Goal: Information Seeking & Learning: Learn about a topic

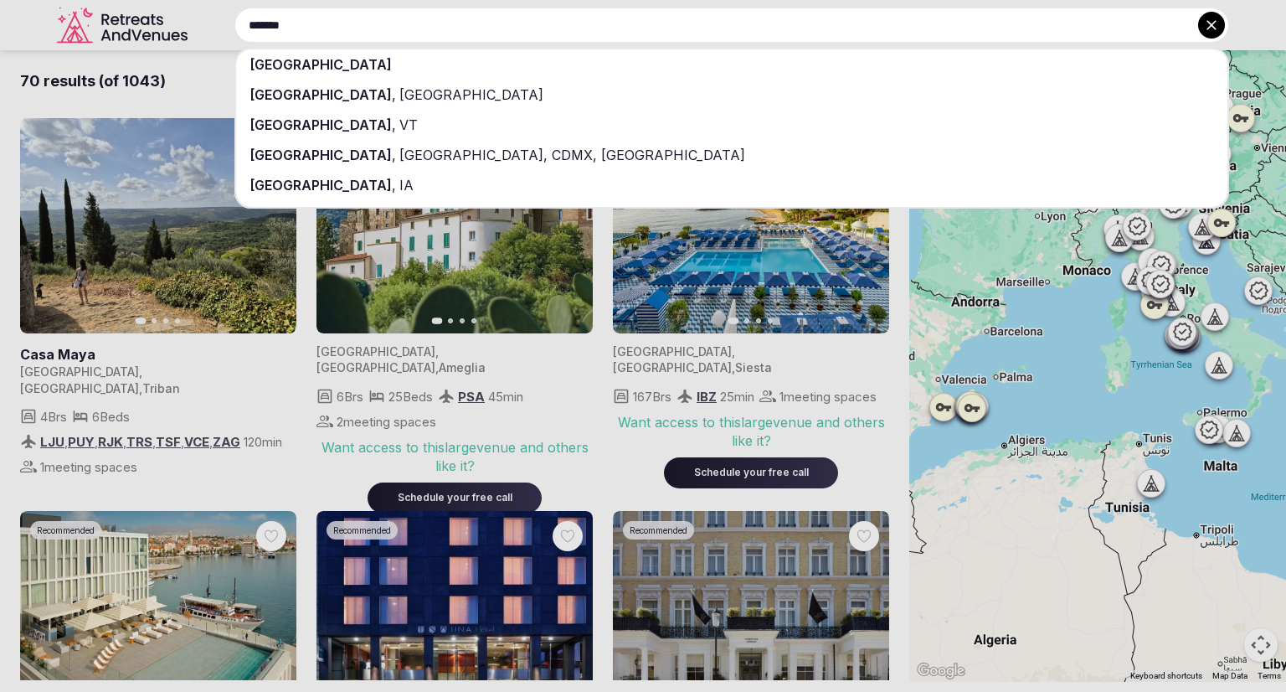
type input "*******"
click at [342, 72] on div "[GEOGRAPHIC_DATA]" at bounding box center [731, 64] width 991 height 30
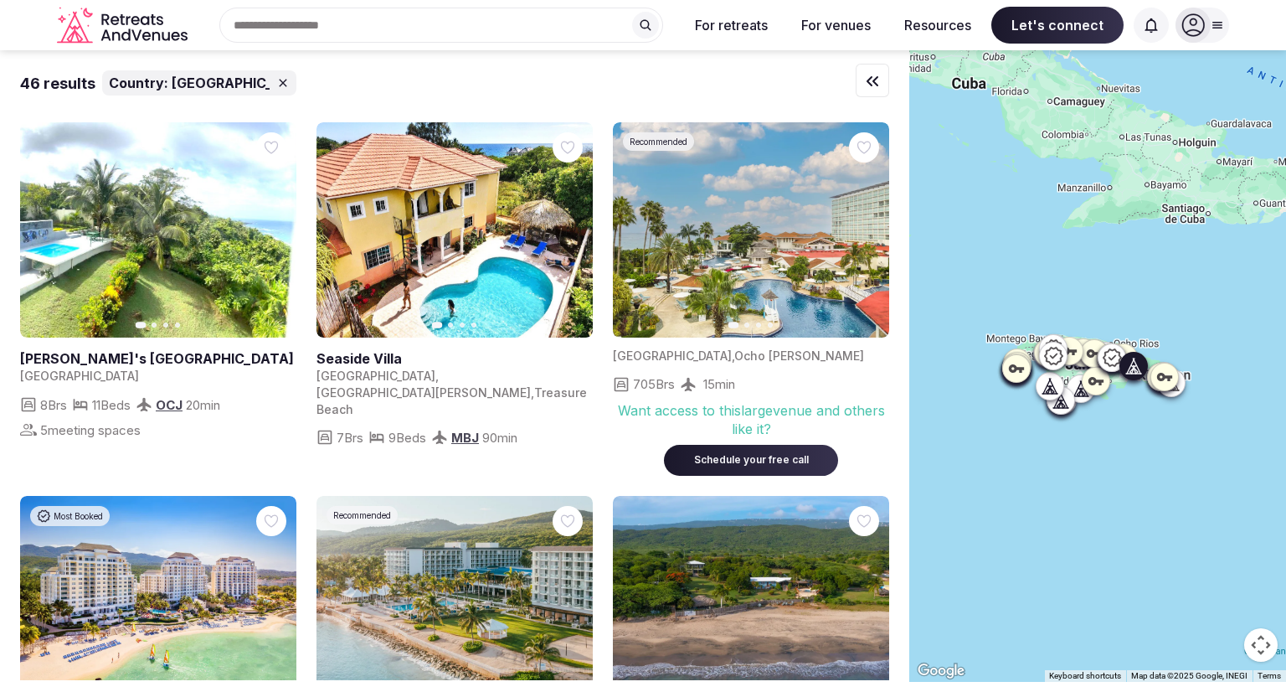
click at [136, 302] on link at bounding box center [158, 229] width 276 height 215
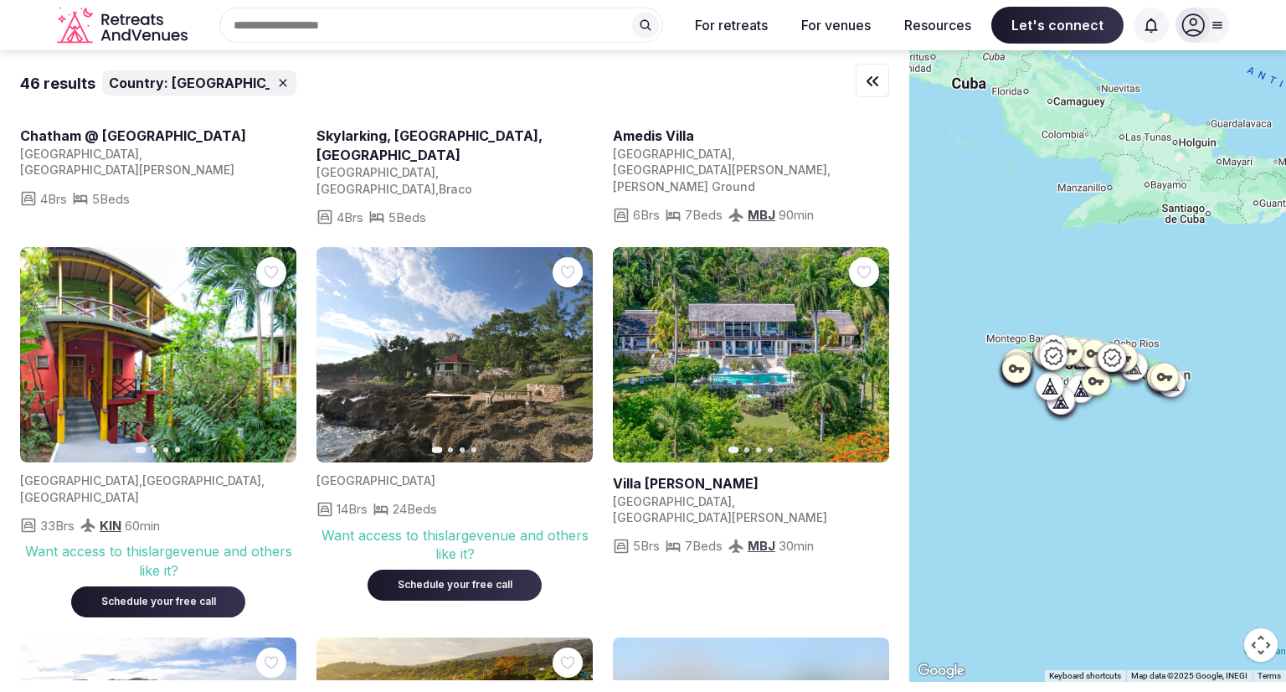
scroll to position [2505, 0]
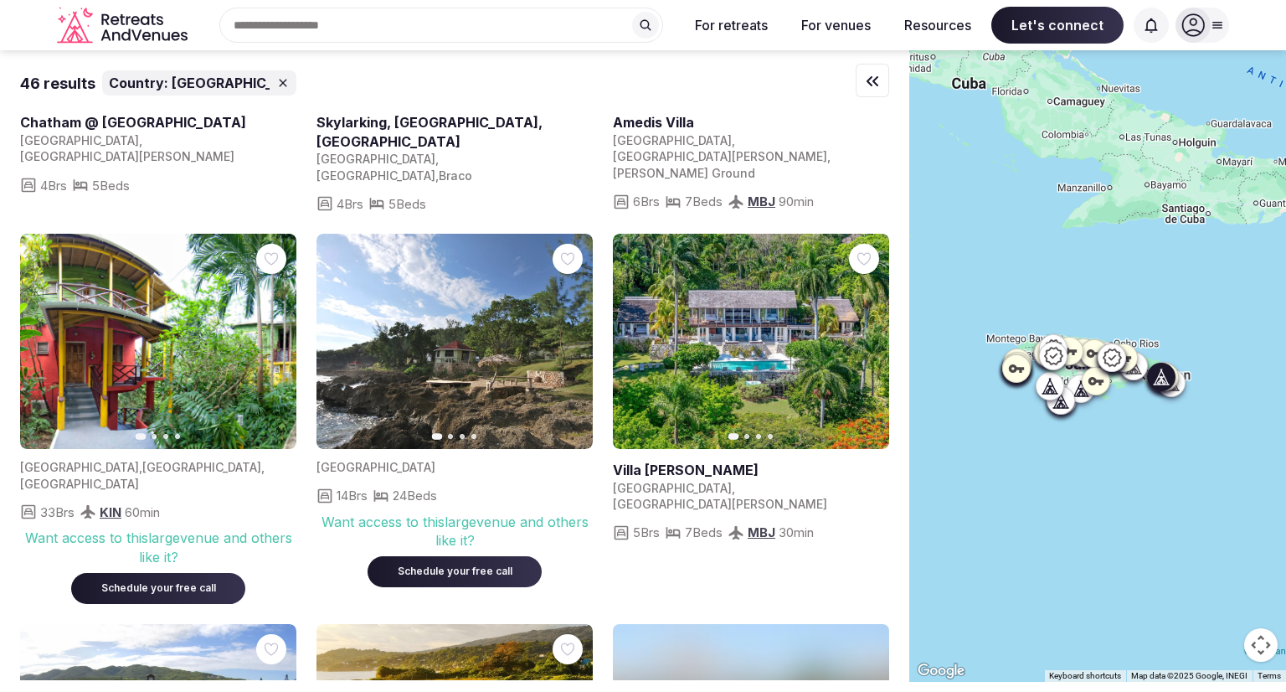
click at [196, 279] on img at bounding box center [158, 341] width 276 height 215
click at [220, 257] on img at bounding box center [158, 341] width 276 height 215
click at [92, 259] on img at bounding box center [158, 341] width 276 height 215
click at [269, 335] on icon "button" at bounding box center [272, 341] width 13 height 13
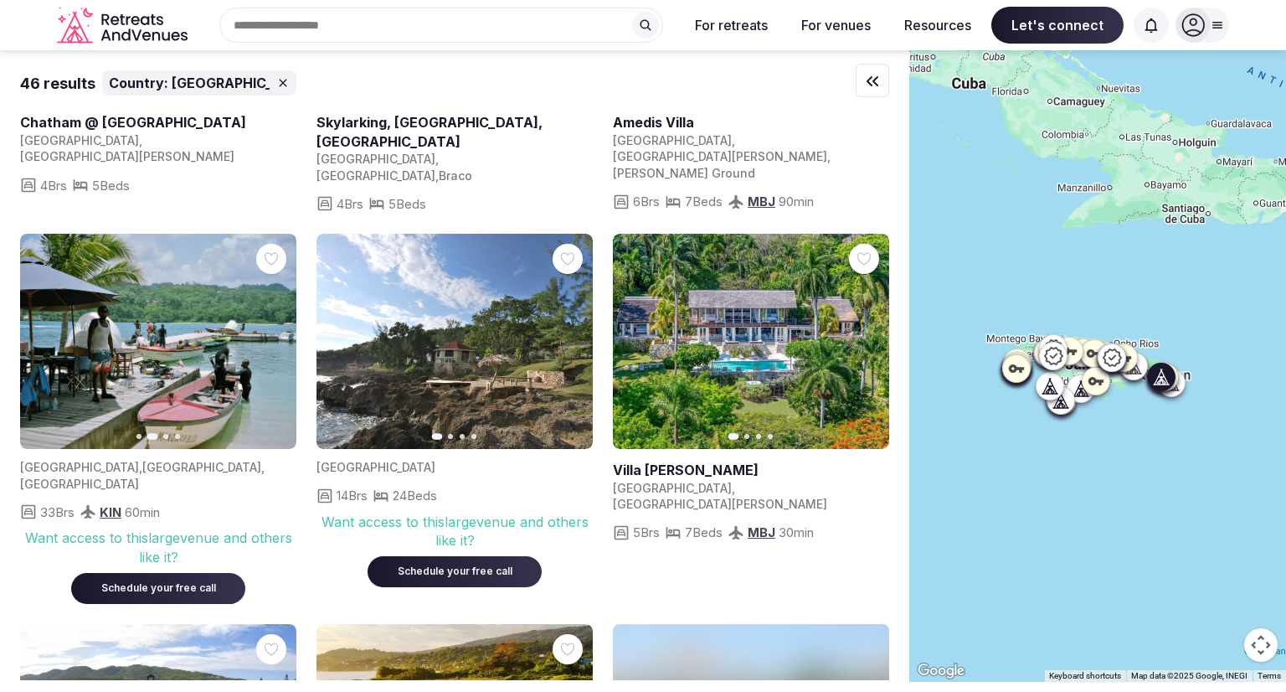
click at [269, 335] on icon "button" at bounding box center [272, 341] width 13 height 13
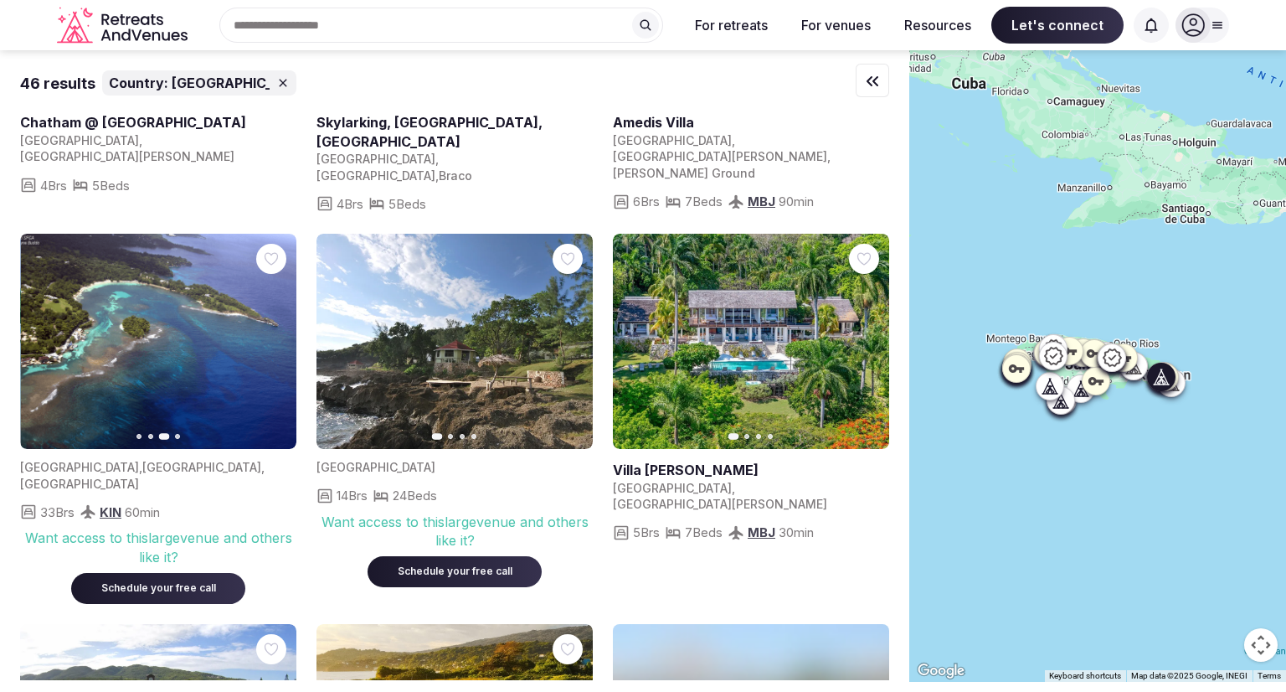
click at [269, 335] on icon "button" at bounding box center [272, 341] width 13 height 13
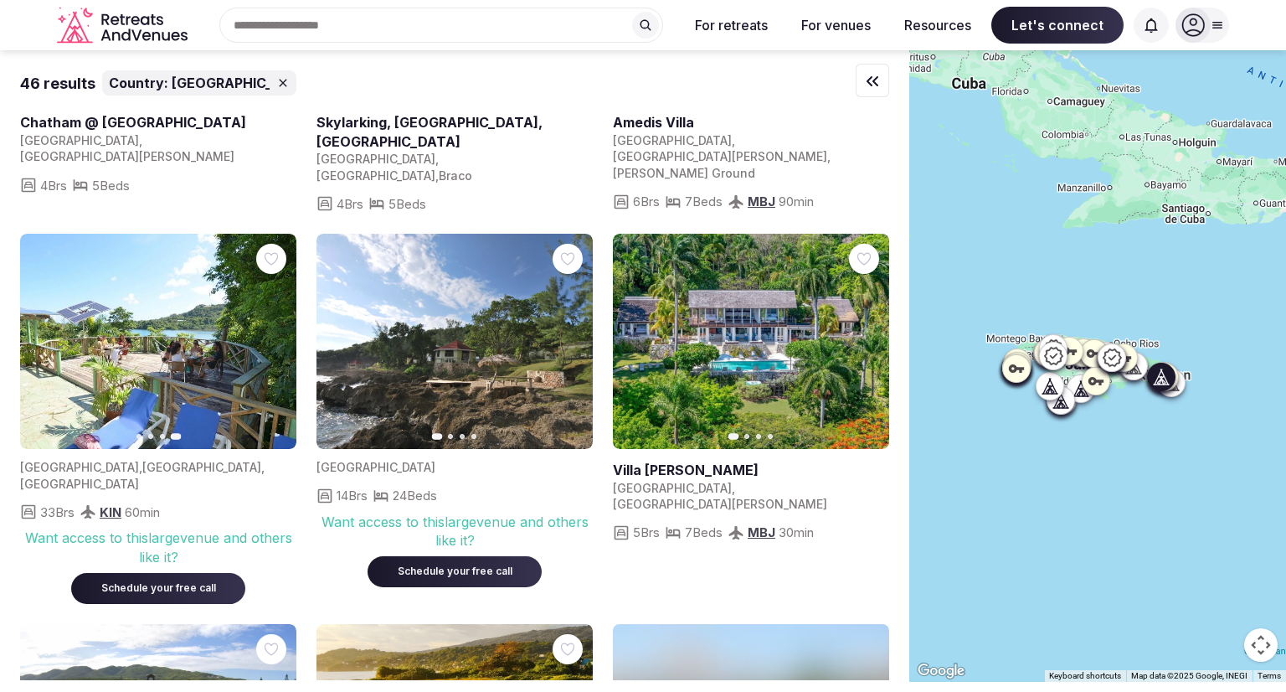
click at [177, 266] on img at bounding box center [158, 341] width 276 height 215
click at [493, 282] on img at bounding box center [455, 341] width 276 height 215
click at [479, 311] on img at bounding box center [455, 341] width 276 height 215
click at [490, 512] on div "Want access to this large venue and others like it?" at bounding box center [455, 531] width 276 height 38
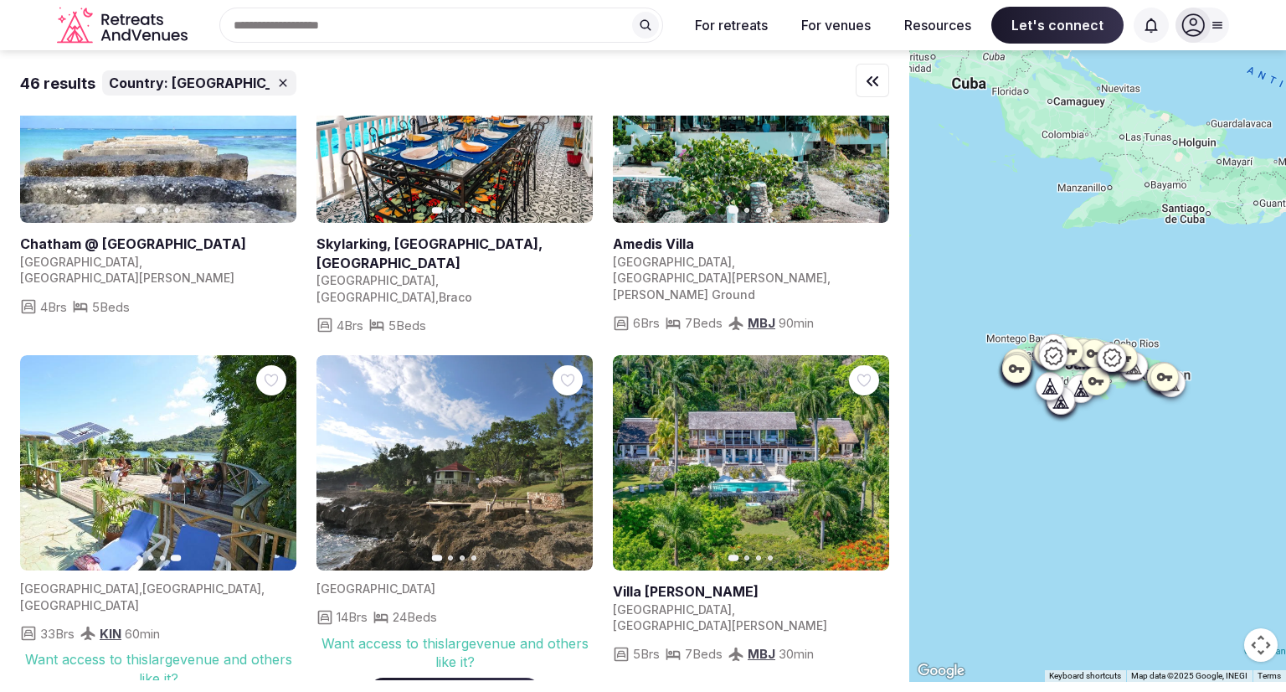
scroll to position [2424, 0]
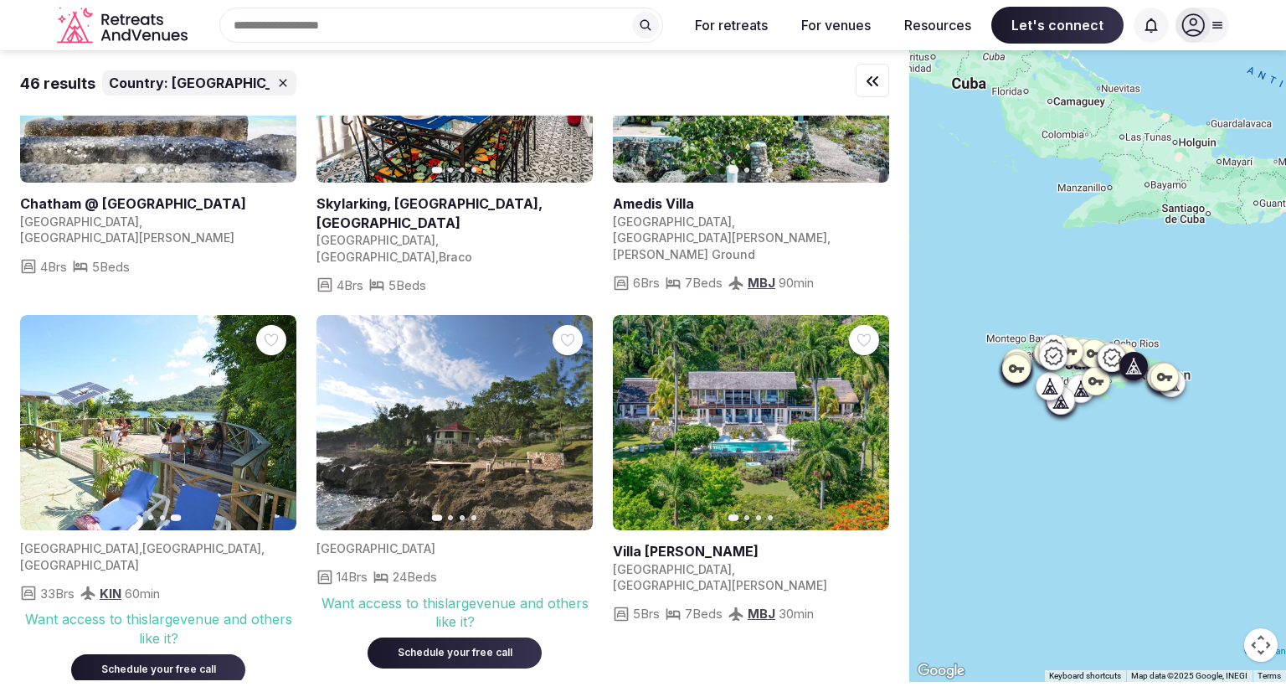
click at [544, 383] on img at bounding box center [455, 422] width 276 height 215
click at [564, 416] on icon "button" at bounding box center [569, 422] width 13 height 13
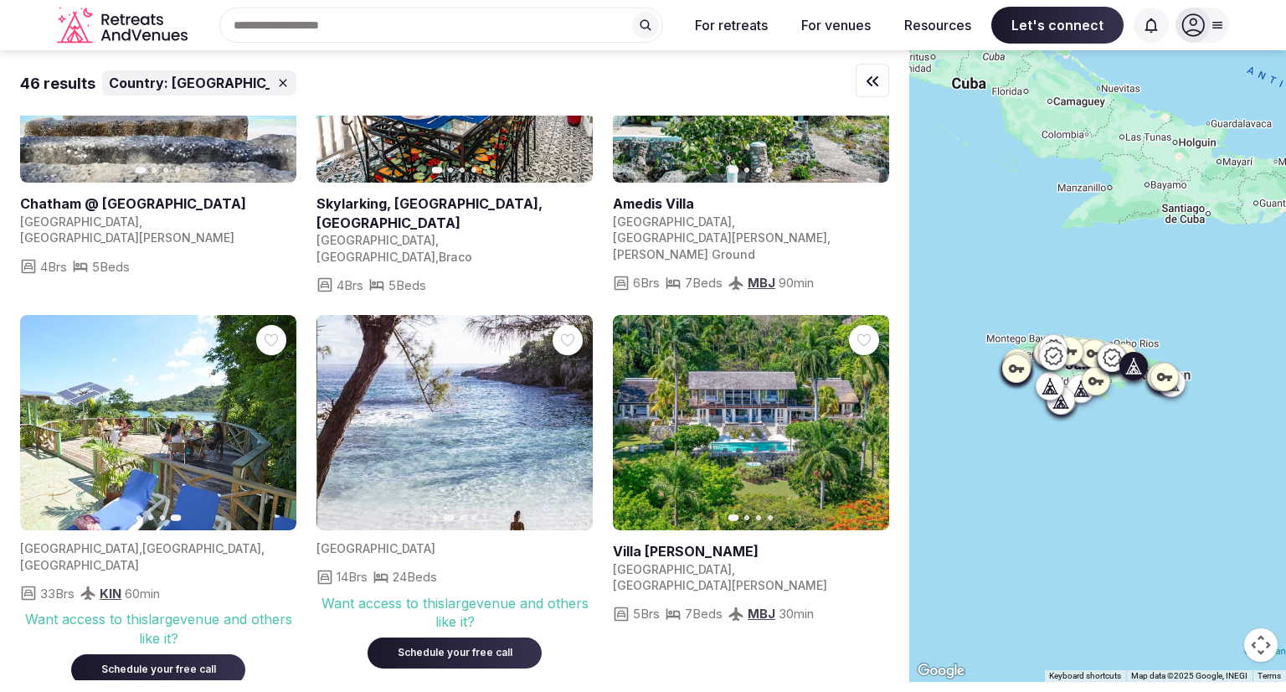
click at [564, 416] on icon "button" at bounding box center [569, 422] width 13 height 13
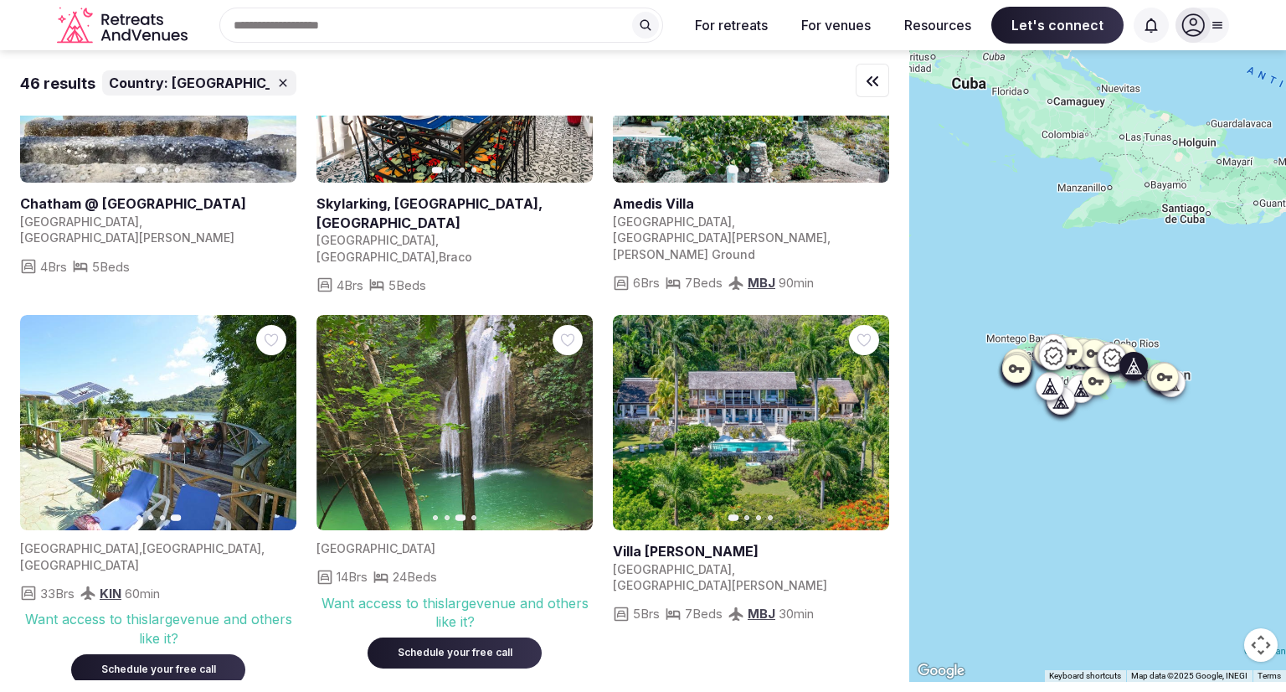
click at [564, 416] on icon "button" at bounding box center [569, 422] width 13 height 13
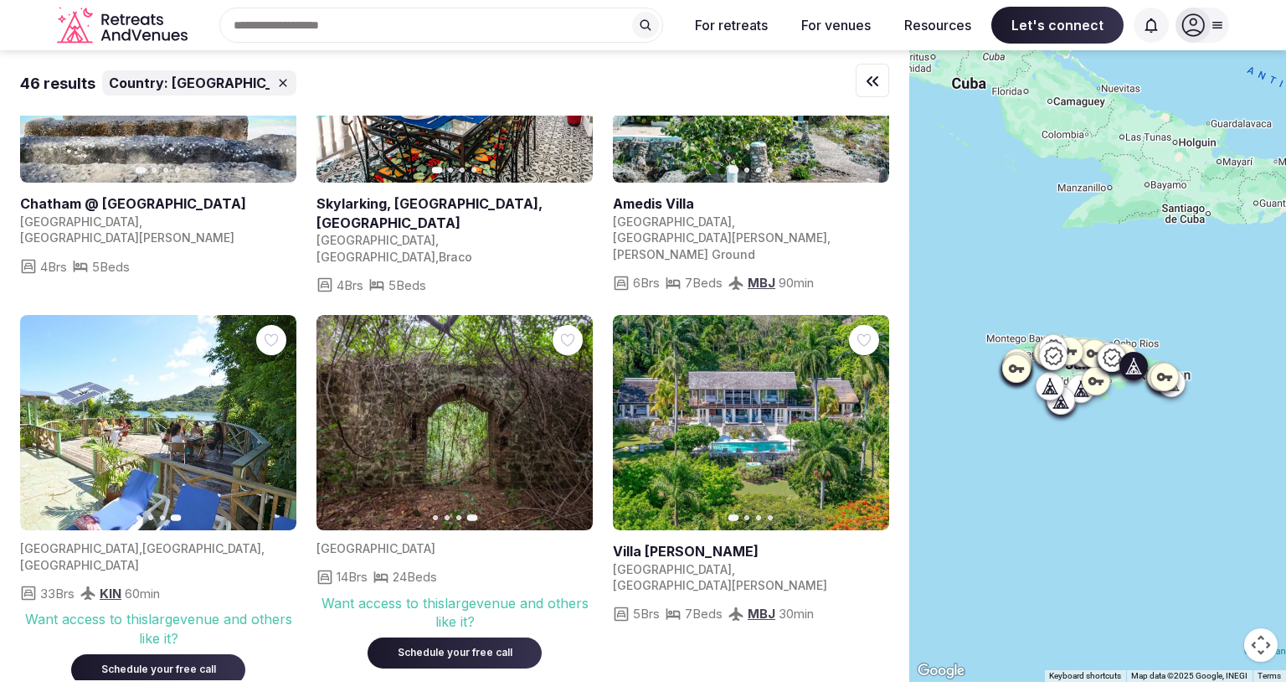
click at [456, 338] on img at bounding box center [455, 422] width 276 height 215
click at [402, 568] on span "24 Beds" at bounding box center [415, 577] width 44 height 18
click at [449, 594] on div "Want access to this large venue and others like it?" at bounding box center [455, 613] width 276 height 38
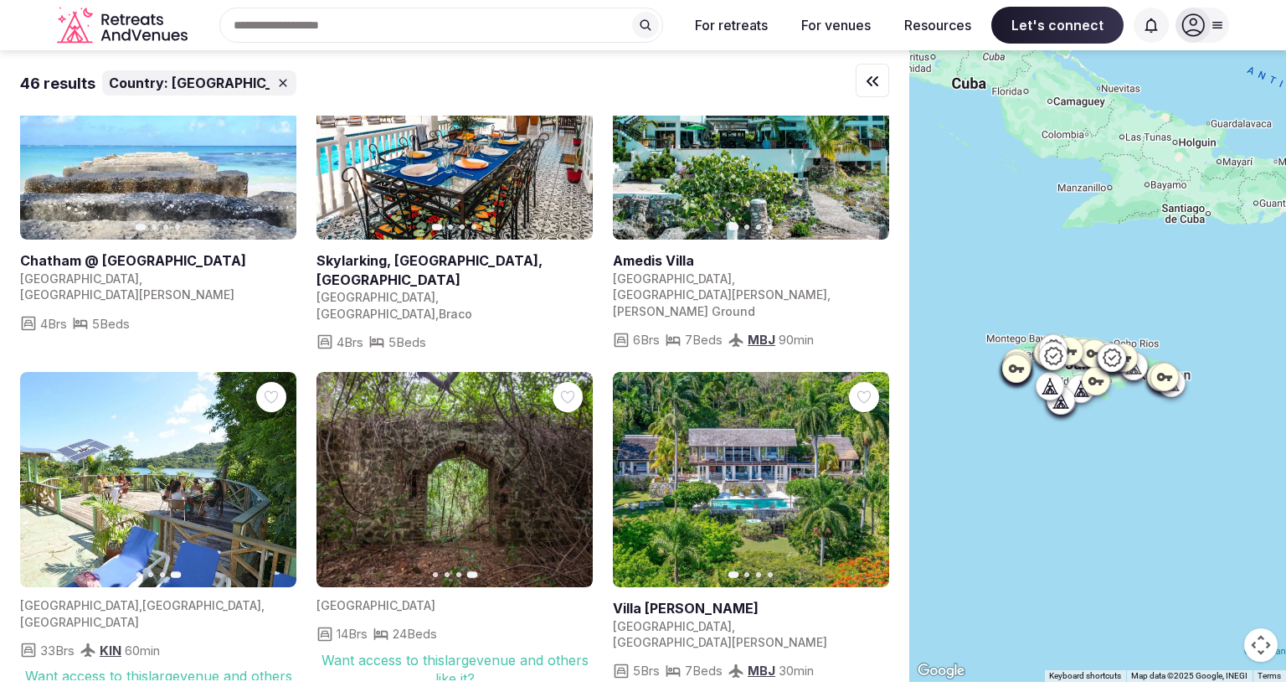
scroll to position [2301, 0]
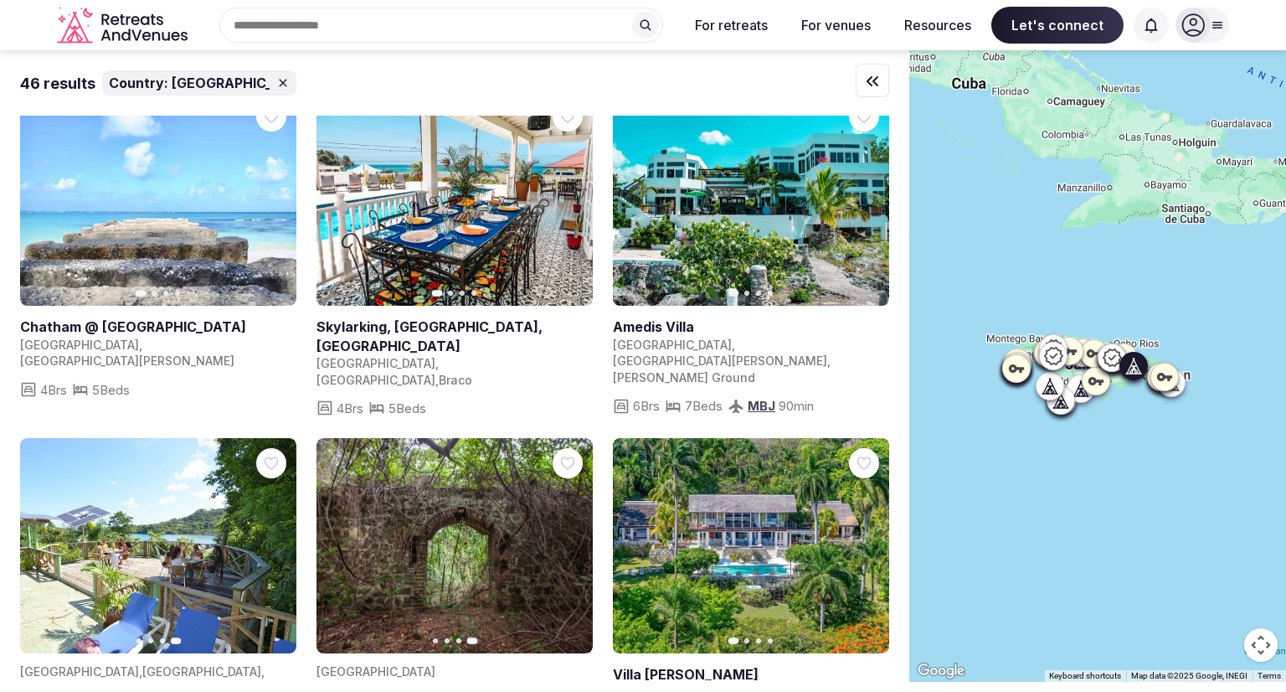
click at [343, 539] on icon "button" at bounding box center [339, 545] width 13 height 13
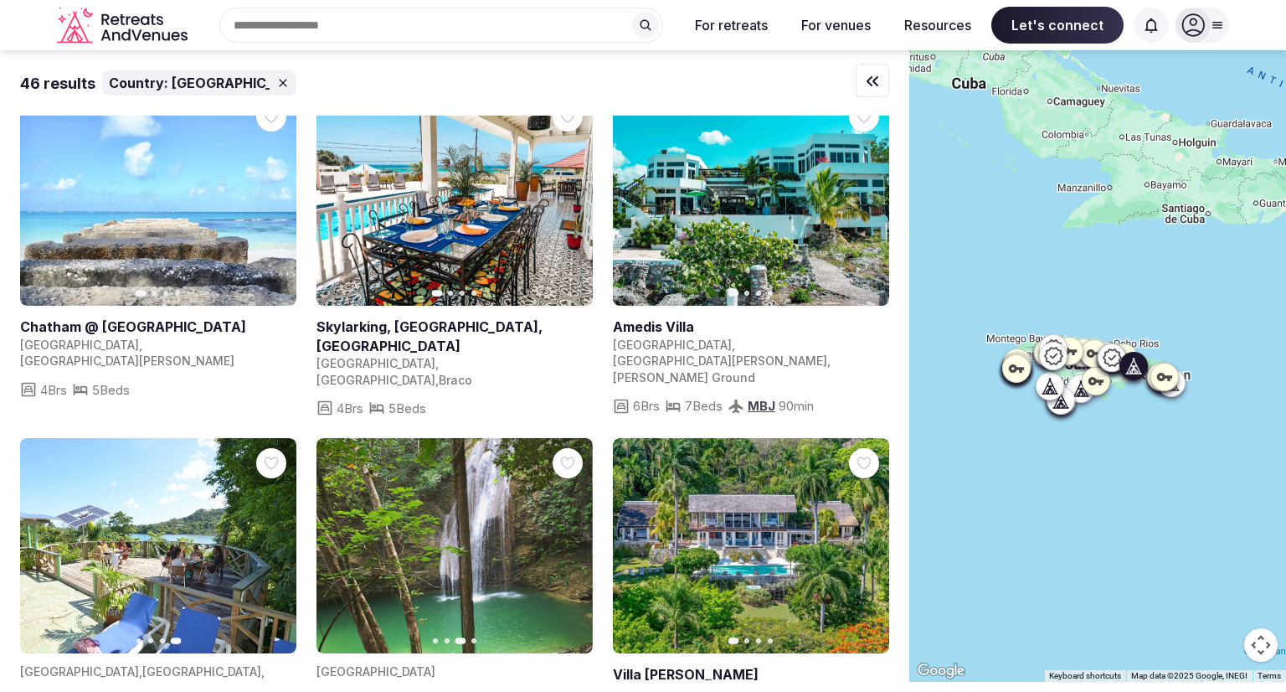
click at [343, 539] on icon "button" at bounding box center [339, 545] width 13 height 13
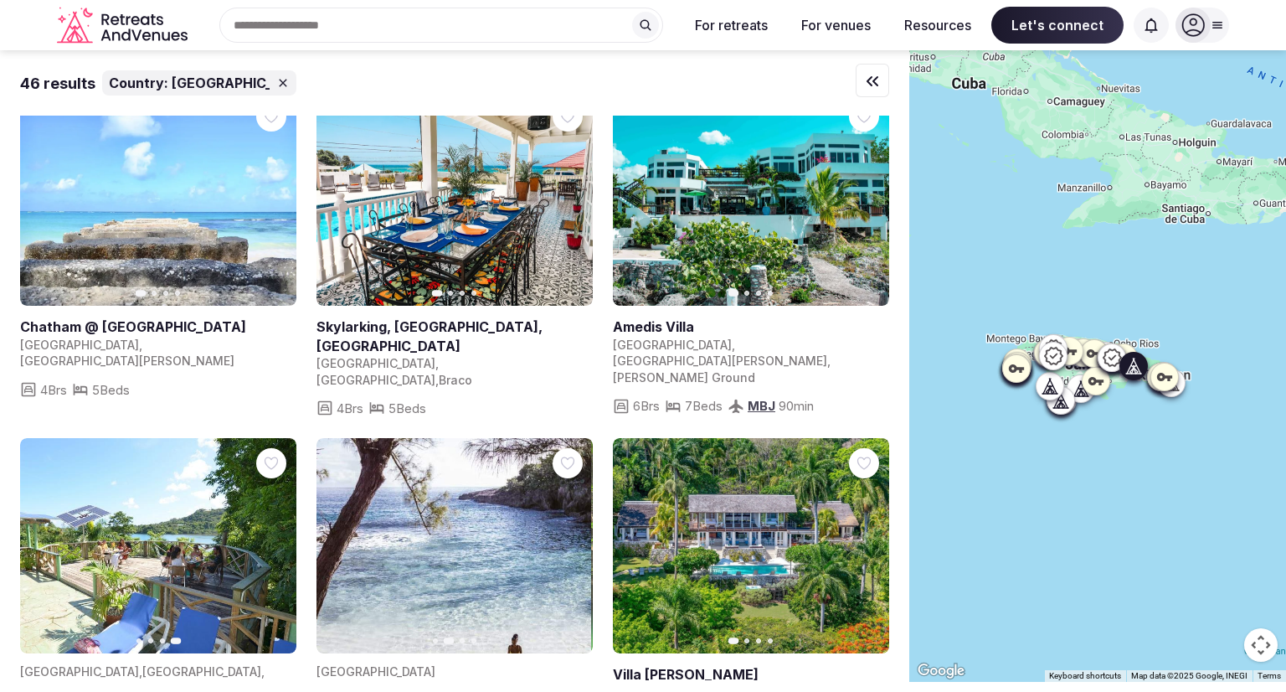
click at [343, 539] on icon "button" at bounding box center [339, 545] width 13 height 13
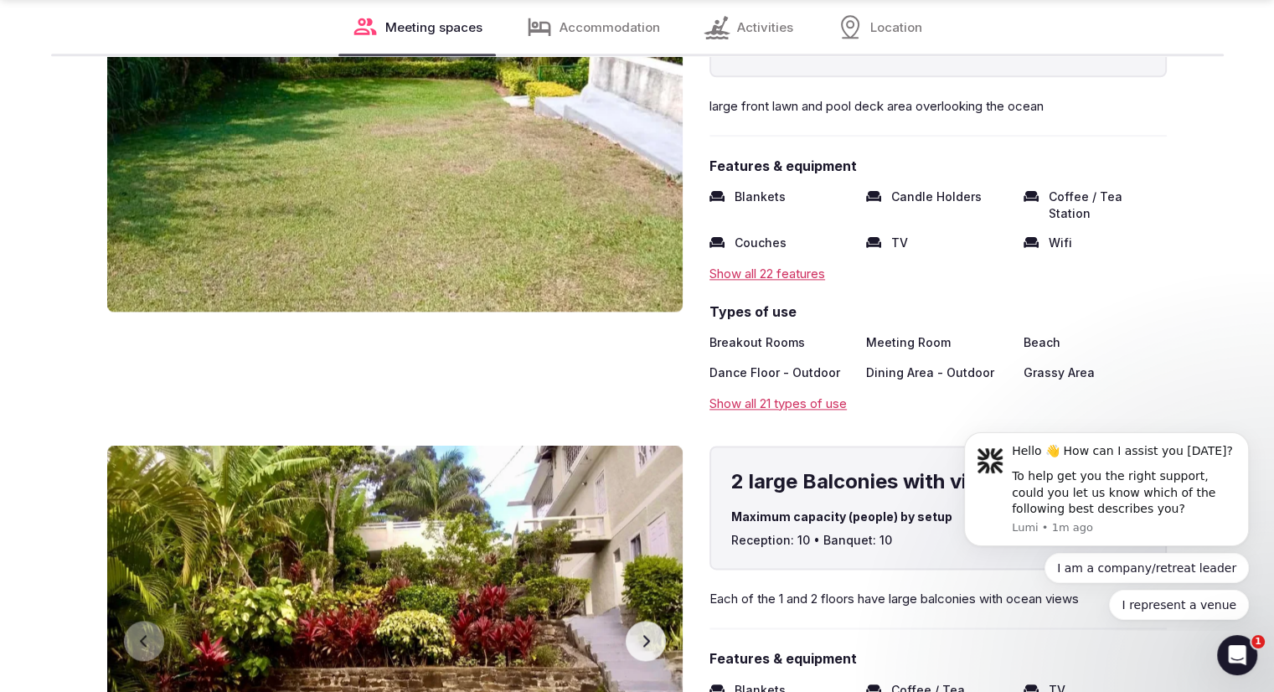
scroll to position [2166, 0]
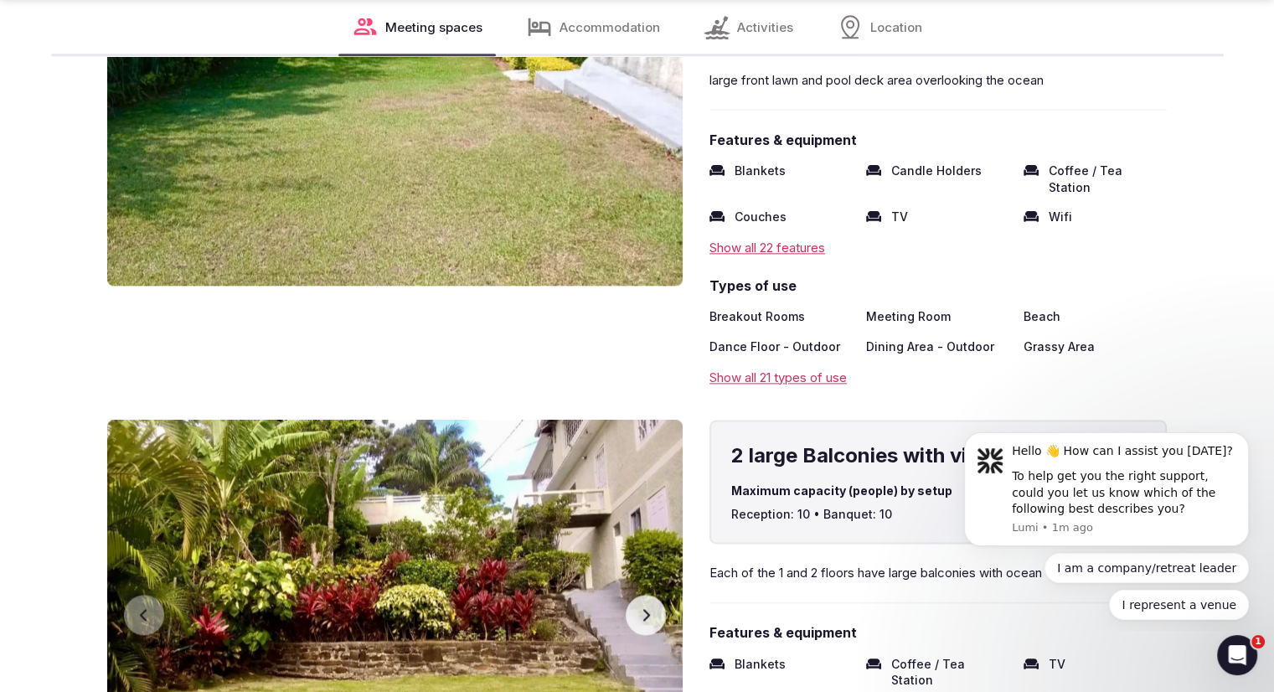
click at [765, 239] on div "Show all 22 features" at bounding box center [937, 248] width 457 height 18
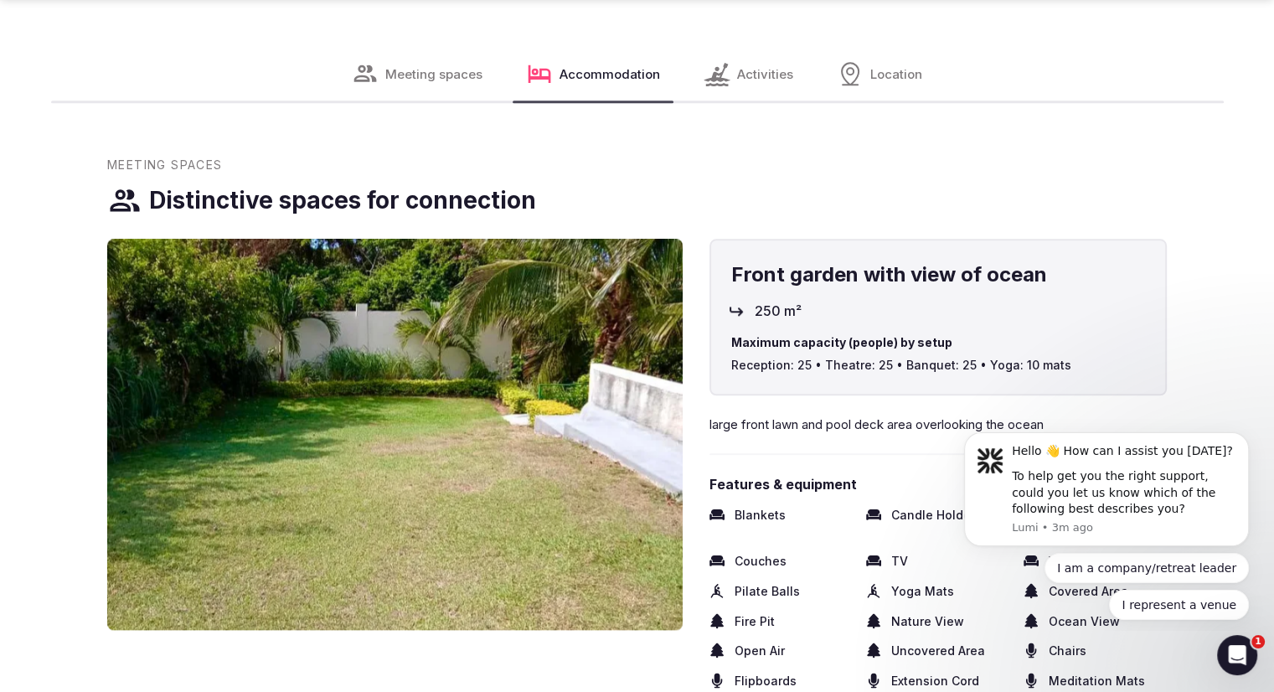
scroll to position [3629, 0]
